Goal: Register for event/course

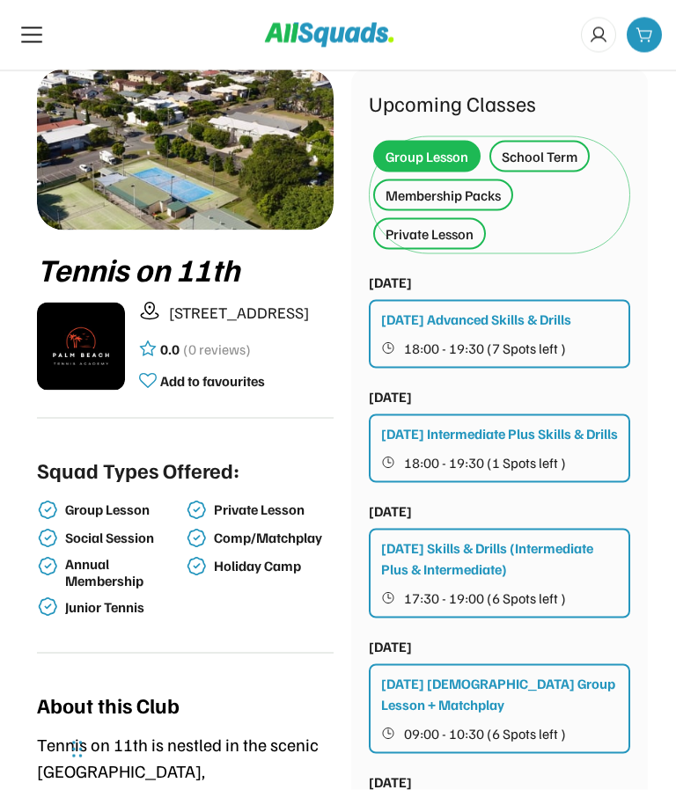
scroll to position [65, 0]
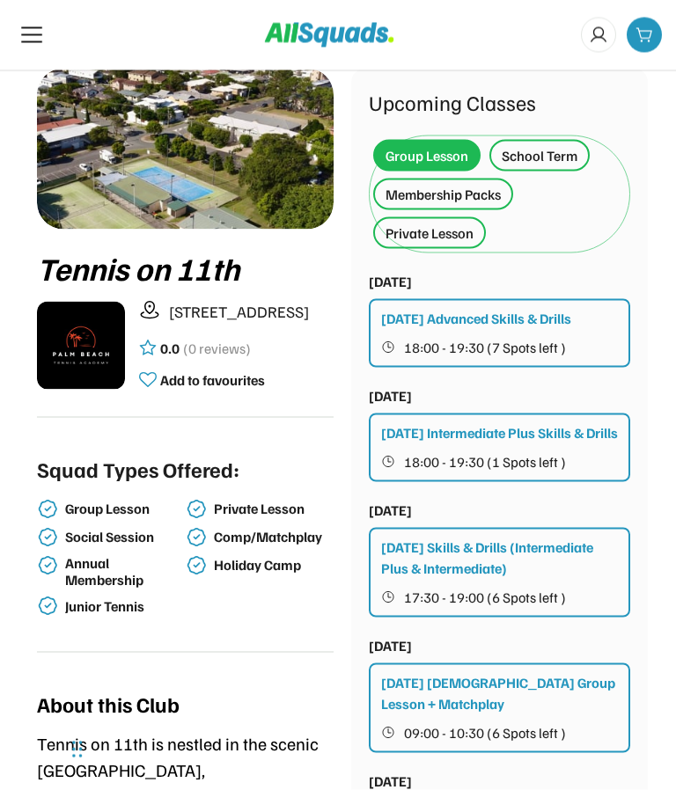
click at [515, 320] on div "Monday Advanced Skills & Drills" at bounding box center [476, 318] width 190 height 21
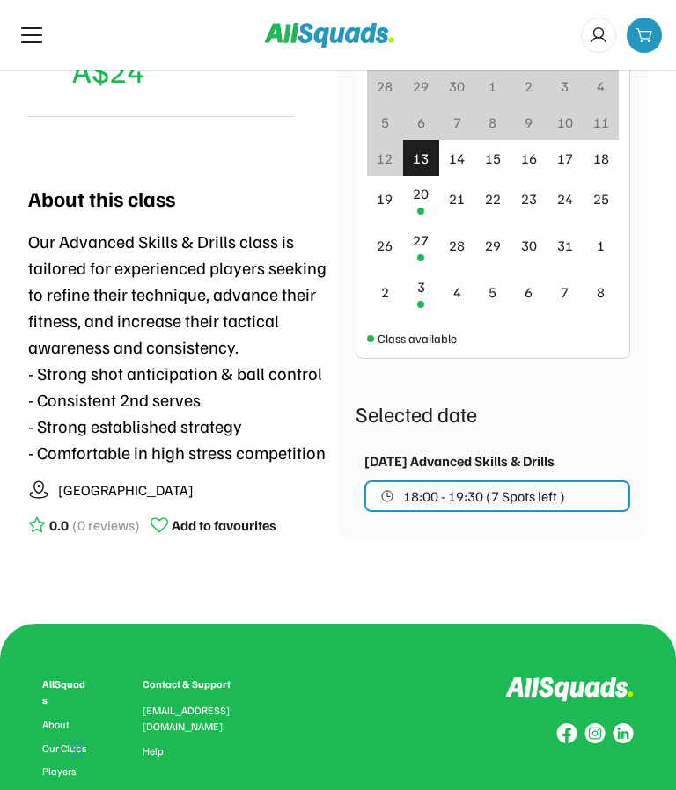
scroll to position [523, 0]
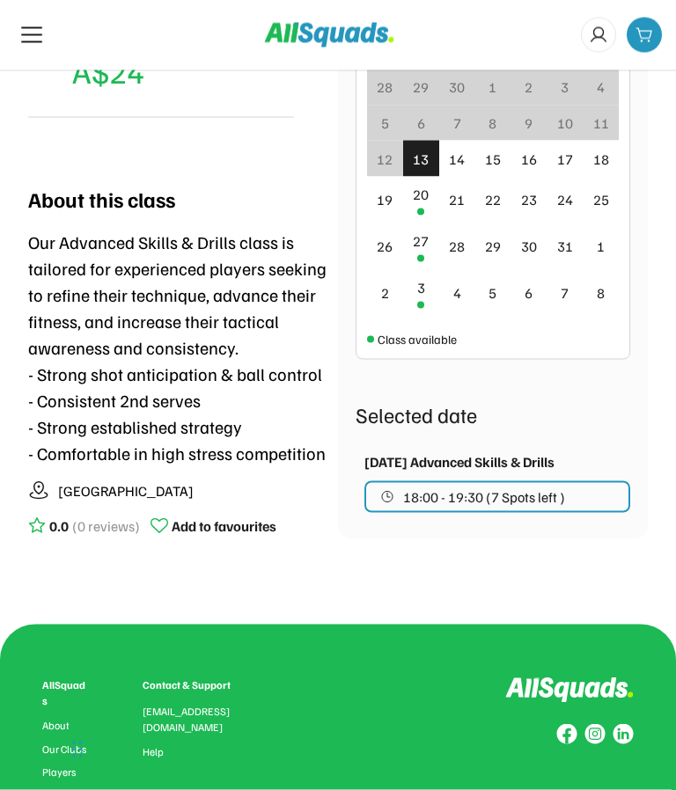
click at [30, 26] on icon at bounding box center [32, 35] width 28 height 28
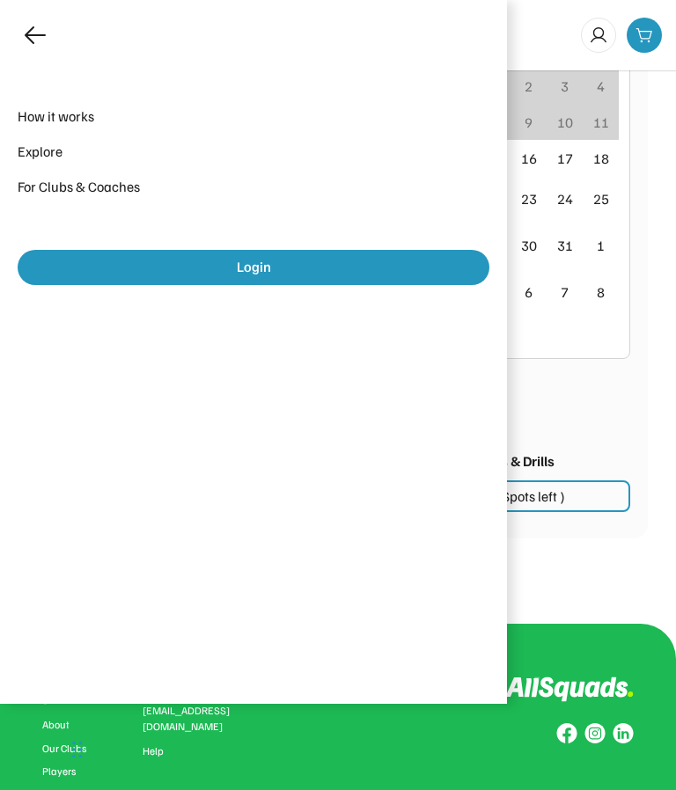
click at [26, 38] on icon at bounding box center [35, 35] width 28 height 28
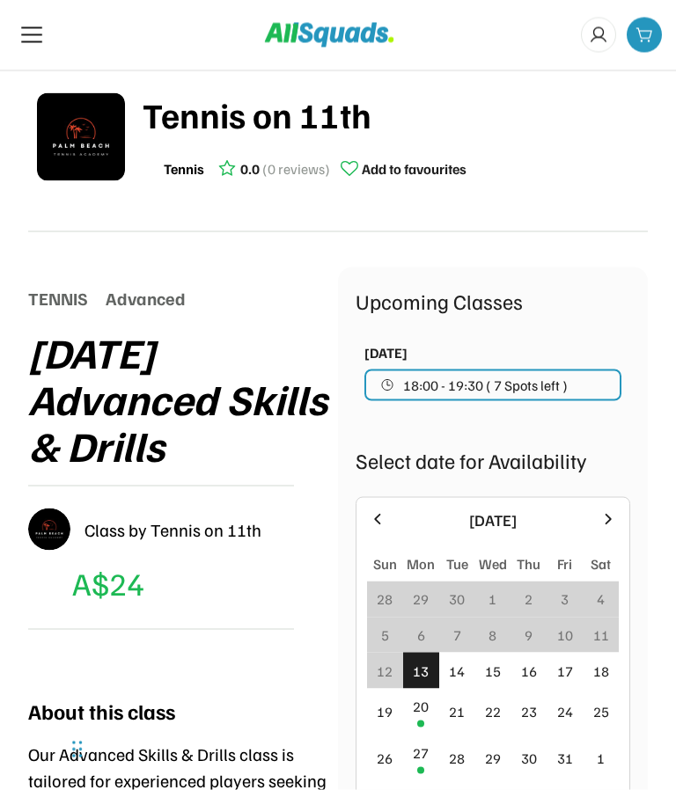
scroll to position [0, 0]
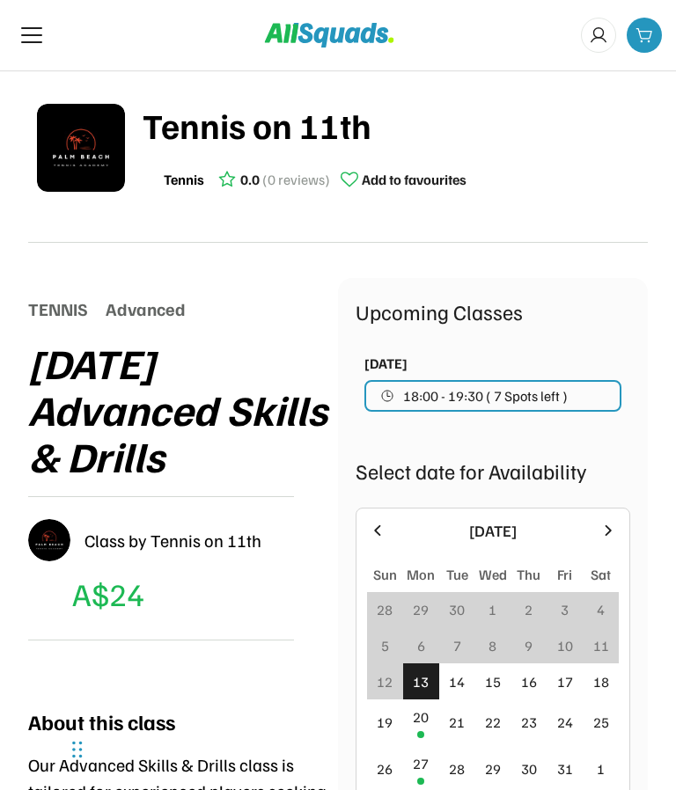
click at [452, 326] on div "Upcoming Classes" at bounding box center [492, 312] width 274 height 32
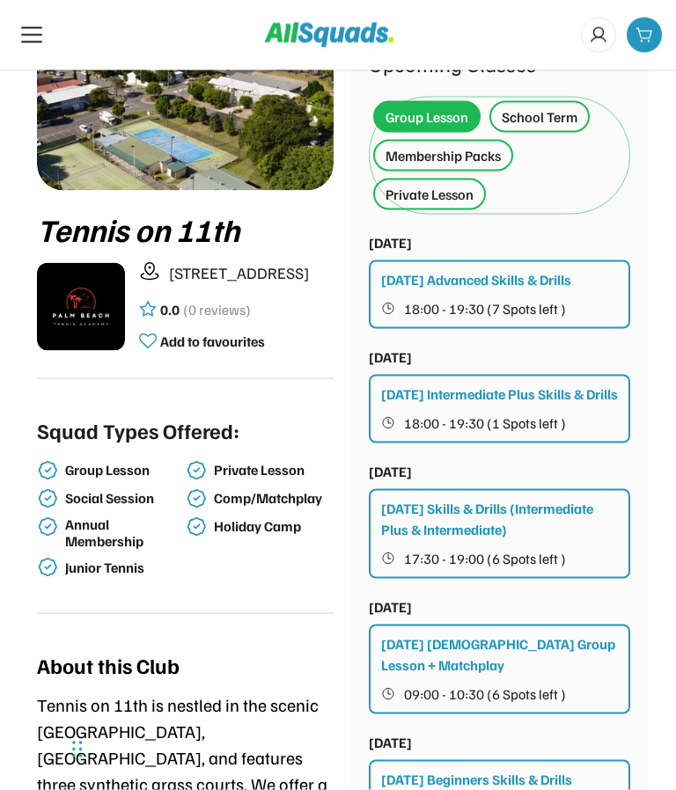
scroll to position [105, 0]
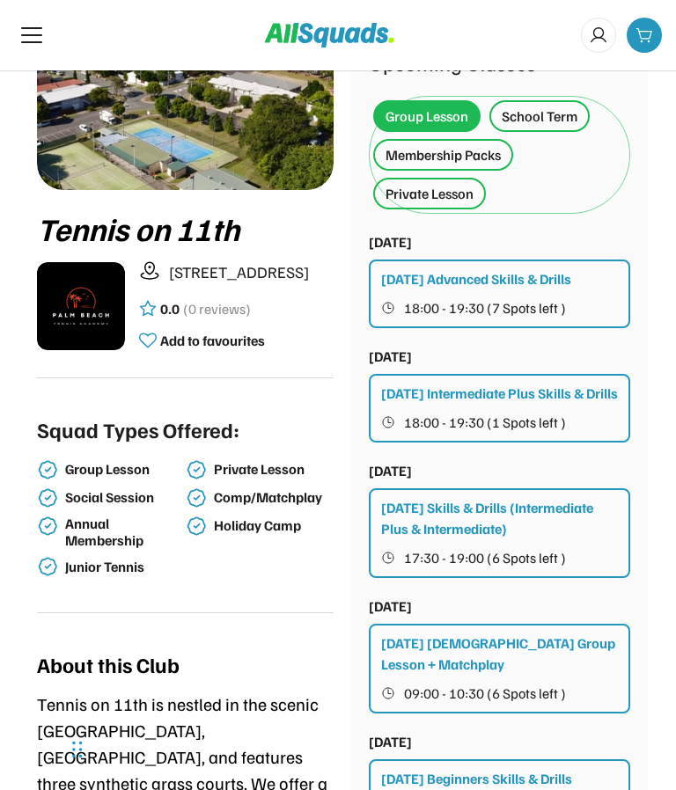
click at [451, 154] on div "Membership Packs" at bounding box center [442, 154] width 115 height 21
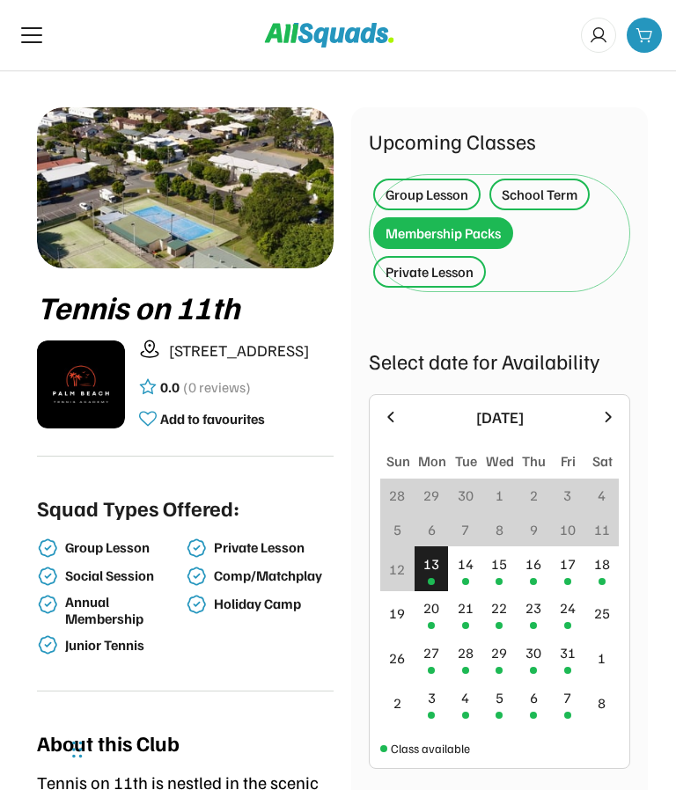
scroll to position [0, 0]
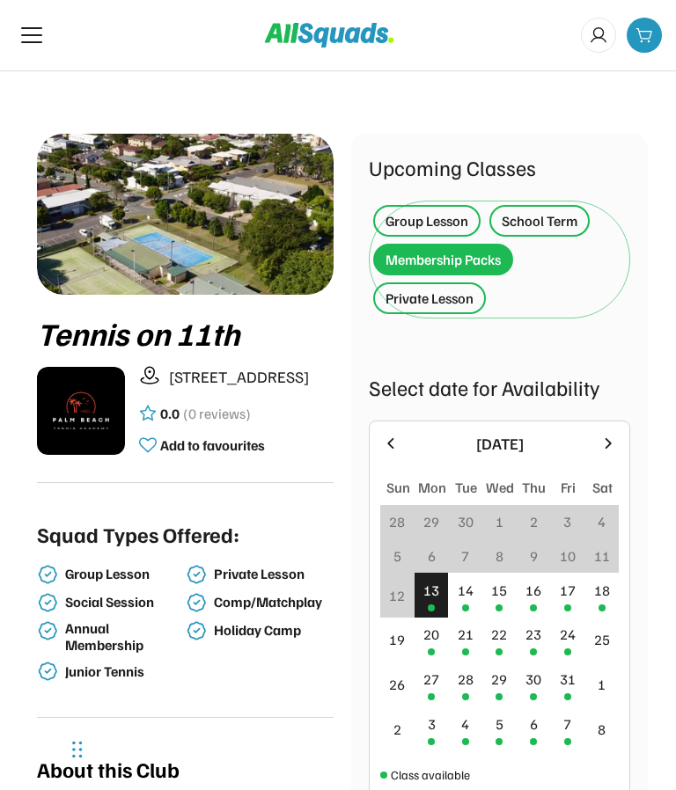
click at [466, 255] on div "Membership Packs" at bounding box center [442, 259] width 115 height 21
click at [474, 254] on div "Membership Packs" at bounding box center [442, 259] width 115 height 21
click at [443, 218] on div "Group Lesson" at bounding box center [426, 220] width 83 height 21
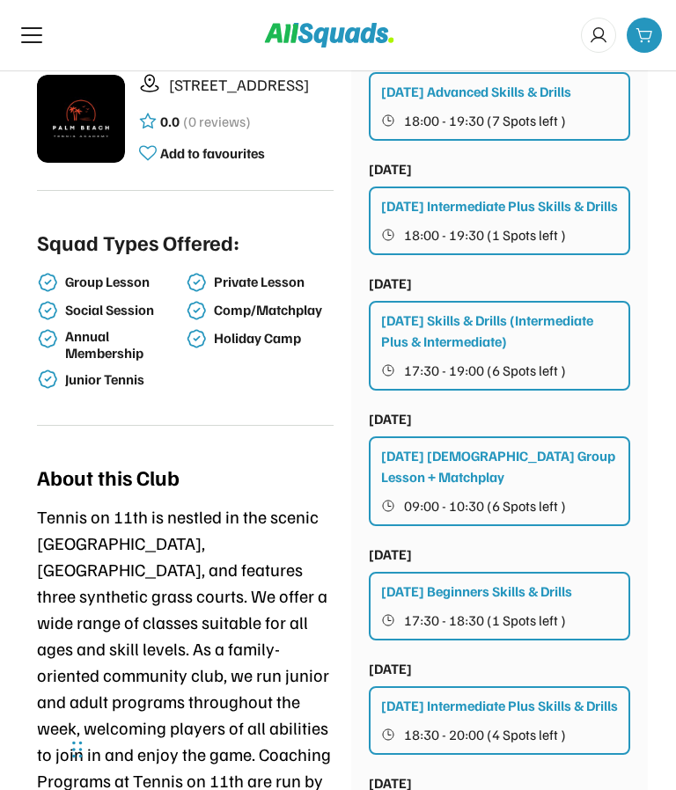
scroll to position [304, 0]
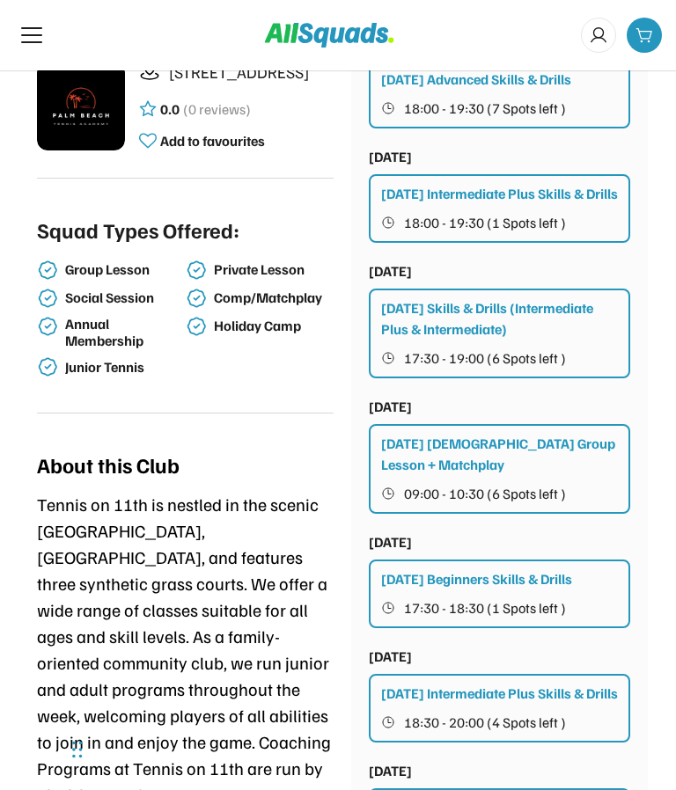
click at [433, 589] on div "[DATE] Beginners Skills & Drills" at bounding box center [476, 578] width 191 height 21
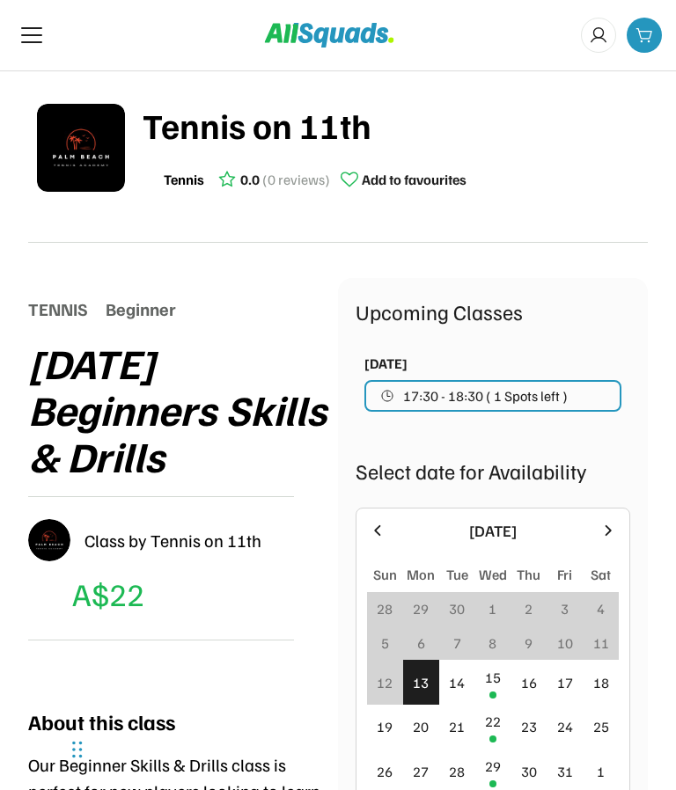
click at [46, 308] on div "TENNIS" at bounding box center [58, 309] width 60 height 26
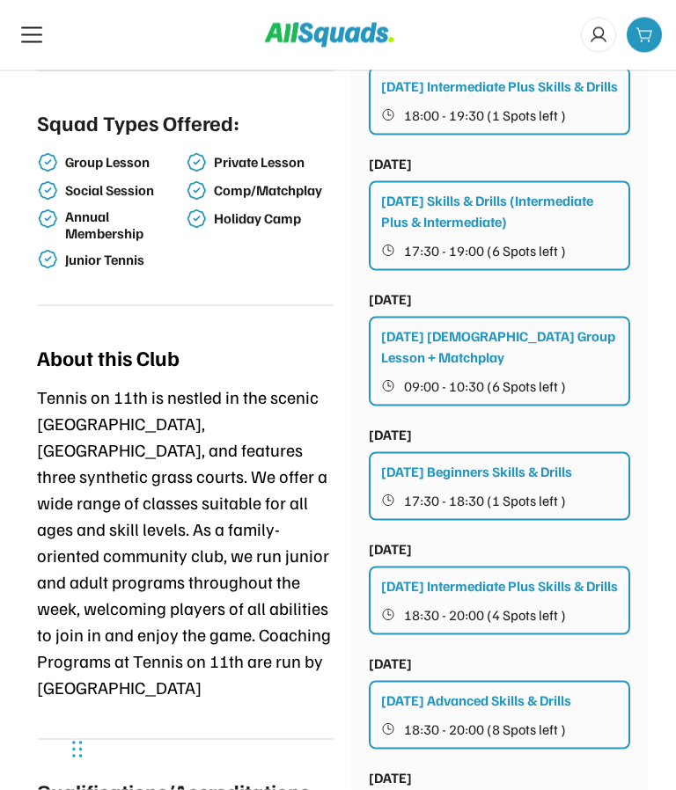
scroll to position [741, 0]
